Goal: Information Seeking & Learning: Find specific fact

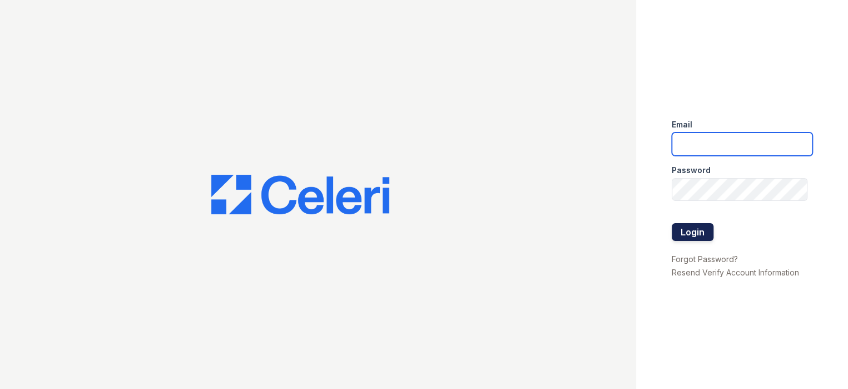
type input "prescottpark1@cafmanagement.com"
click at [695, 232] on button "Login" at bounding box center [693, 232] width 42 height 18
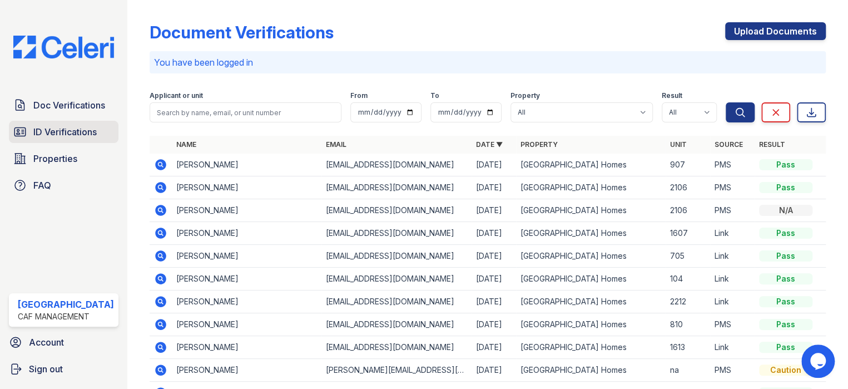
click at [38, 128] on span "ID Verifications" at bounding box center [64, 131] width 63 height 13
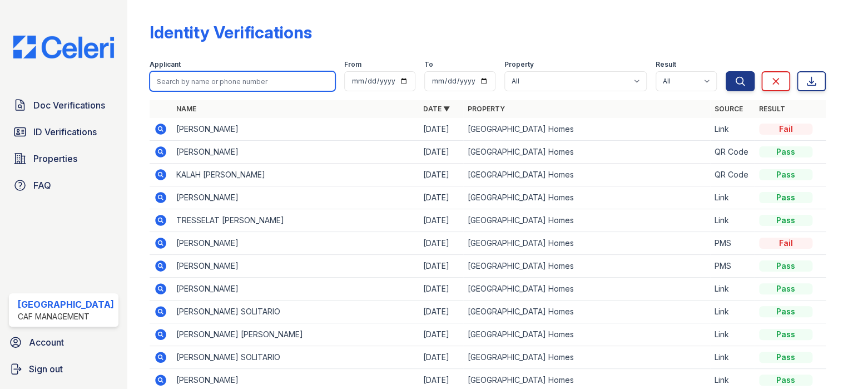
click at [177, 83] on input "search" at bounding box center [243, 81] width 186 height 20
type input "junior"
click at [726, 71] on button "Search" at bounding box center [740, 81] width 29 height 20
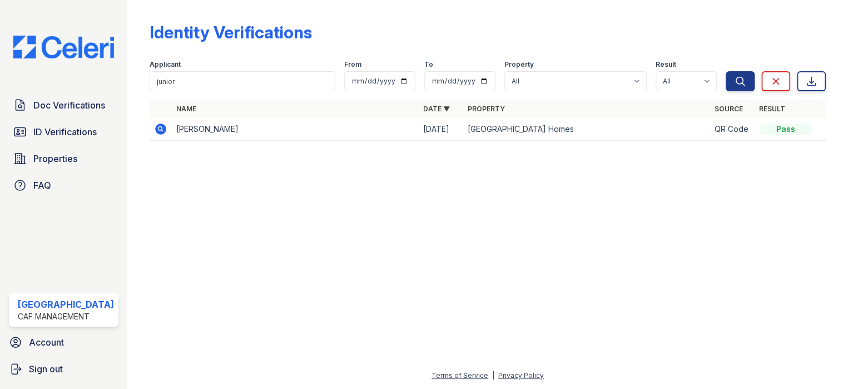
click at [156, 131] on icon at bounding box center [160, 128] width 11 height 11
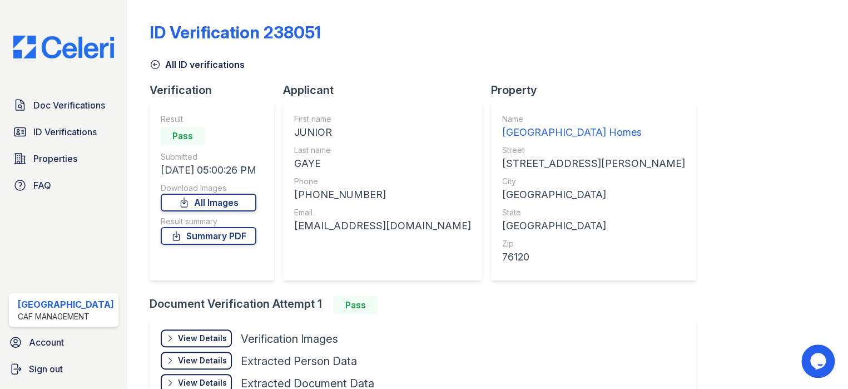
drag, startPoint x: 291, startPoint y: 131, endPoint x: 331, endPoint y: 127, distance: 40.2
click at [336, 129] on div "First name JUNIOR Last name [PERSON_NAME] Phone [PHONE_NUMBER] Email [EMAIL_ADD…" at bounding box center [382, 191] width 199 height 178
copy div "JUNIOR"
drag, startPoint x: 293, startPoint y: 166, endPoint x: 332, endPoint y: 167, distance: 38.9
click at [332, 167] on div "First name JUNIOR Last name [PERSON_NAME] Phone [PHONE_NUMBER] Email [EMAIL_ADD…" at bounding box center [382, 191] width 199 height 178
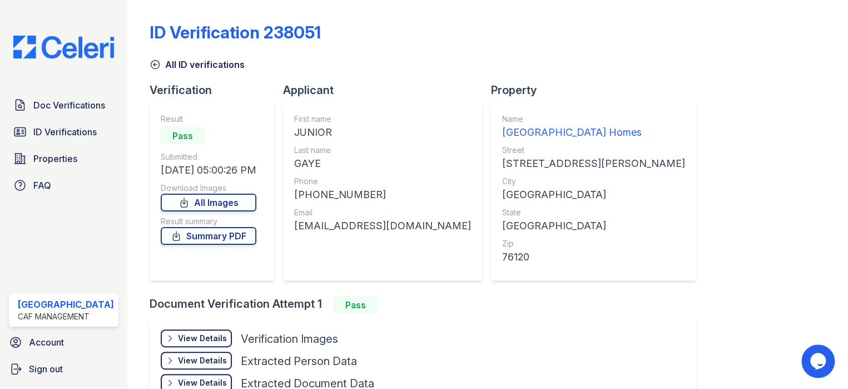
copy div "GAYE"
drag, startPoint x: 303, startPoint y: 196, endPoint x: 406, endPoint y: 206, distance: 103.9
click at [406, 206] on div "First name JUNIOR Last name [PERSON_NAME] Phone [PHONE_NUMBER] Email [EMAIL_ADD…" at bounding box center [382, 191] width 199 height 178
click at [363, 197] on div "[PHONE_NUMBER]" at bounding box center [382, 195] width 177 height 16
drag, startPoint x: 300, startPoint y: 194, endPoint x: 363, endPoint y: 199, distance: 63.6
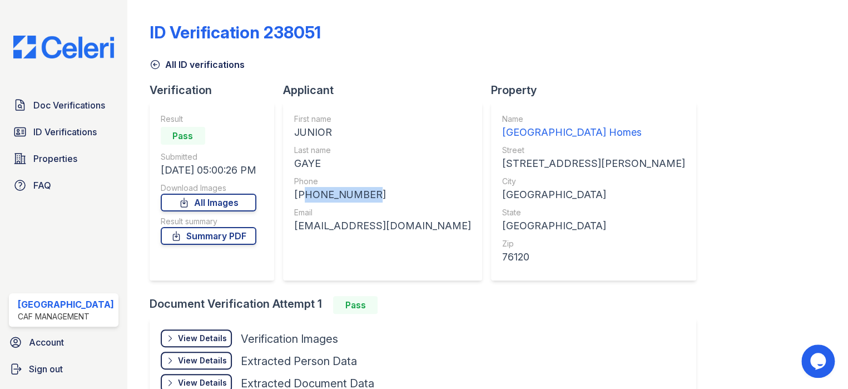
click at [363, 199] on div "[PHONE_NUMBER]" at bounding box center [382, 195] width 177 height 16
copy div "18179469601"
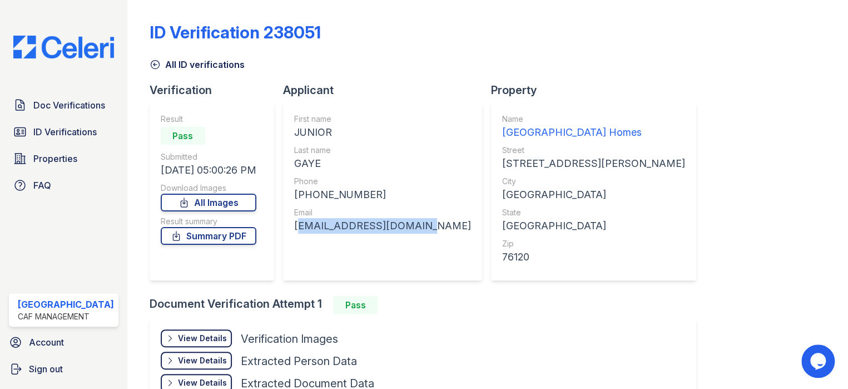
drag, startPoint x: 293, startPoint y: 225, endPoint x: 390, endPoint y: 225, distance: 96.8
click at [410, 226] on div "First name JUNIOR Last name [PERSON_NAME] Phone [PHONE_NUMBER] Email [EMAIL_ADD…" at bounding box center [382, 191] width 199 height 178
copy div "[EMAIL_ADDRESS][DOMAIN_NAME]"
